Goal: Navigation & Orientation: Find specific page/section

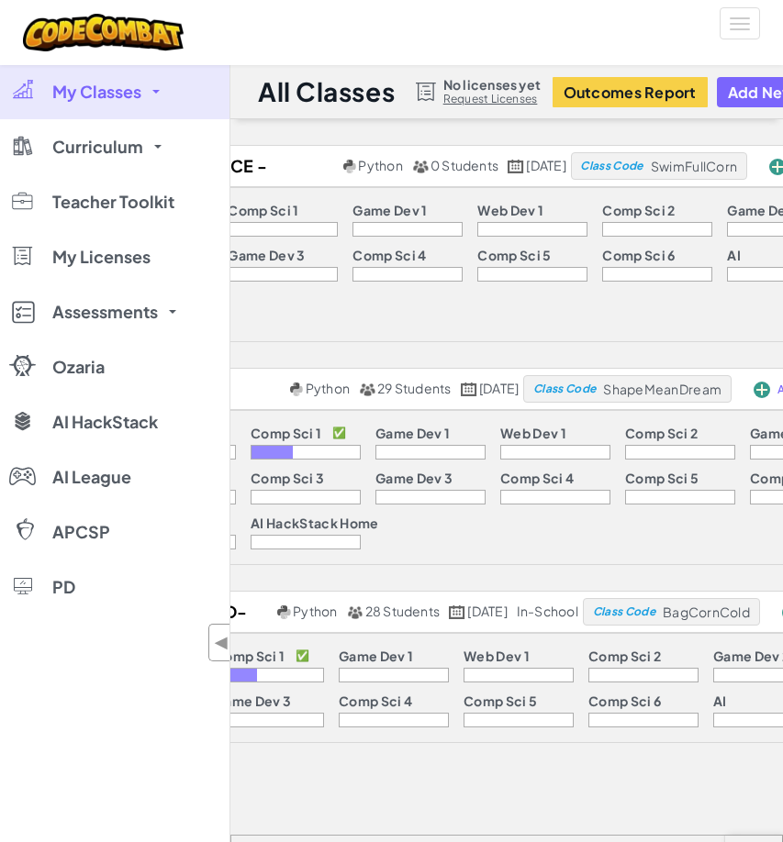
click at [339, 696] on div "Student Choice - Programming Python 0 Students [DATE] Class Code SwimFullCorn A…" at bounding box center [506, 761] width 552 height 1233
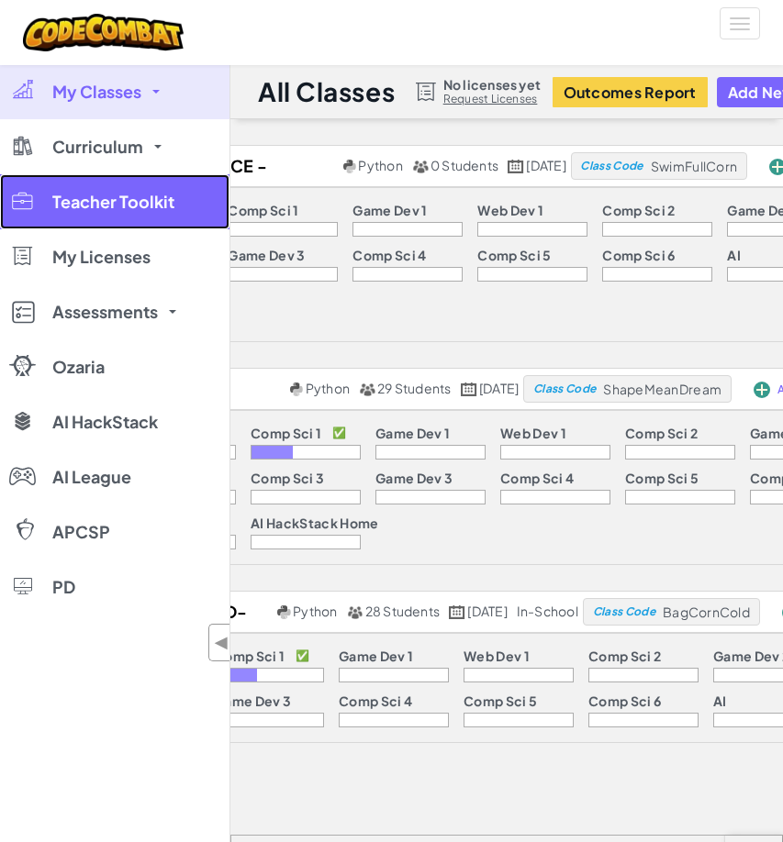
click at [142, 200] on span "Teacher Toolkit" at bounding box center [113, 202] width 122 height 17
